Goal: Navigation & Orientation: Go to known website

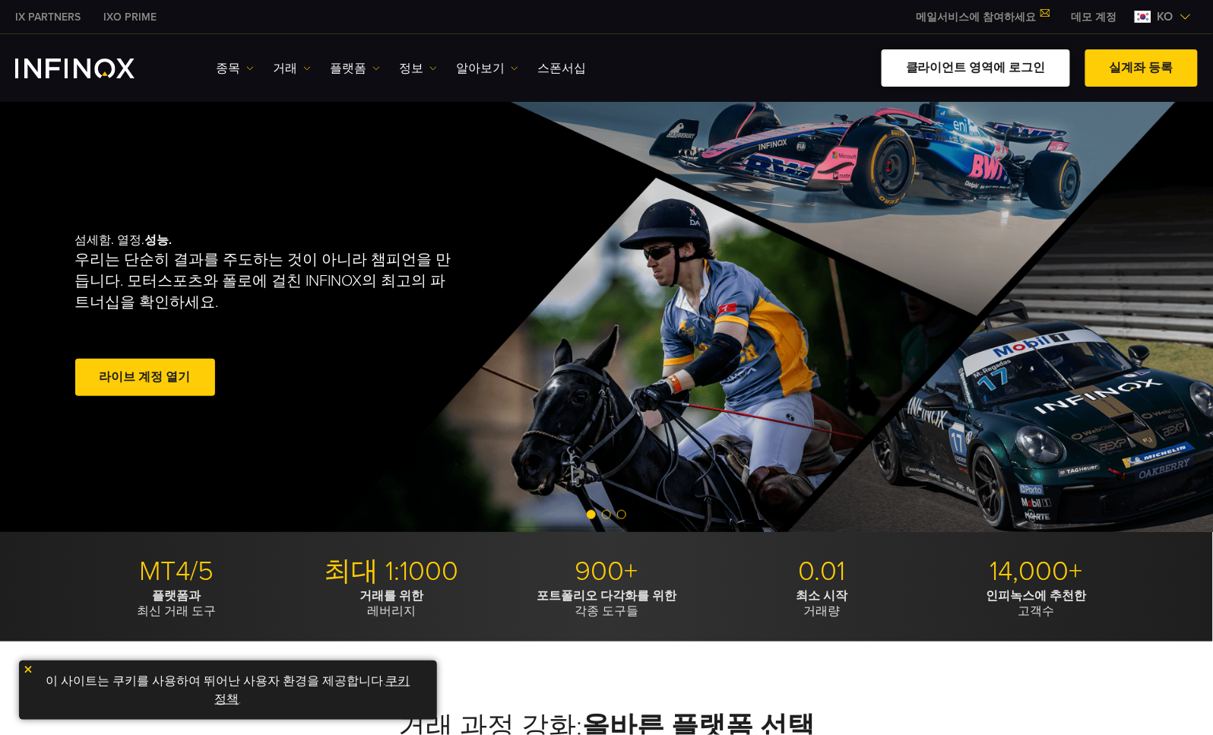
drag, startPoint x: 0, startPoint y: 0, endPoint x: 920, endPoint y: 77, distance: 922.7
click at [920, 77] on link "클라이언트 영역에 로그인" at bounding box center [976, 67] width 188 height 37
